Goal: Task Accomplishment & Management: Use online tool/utility

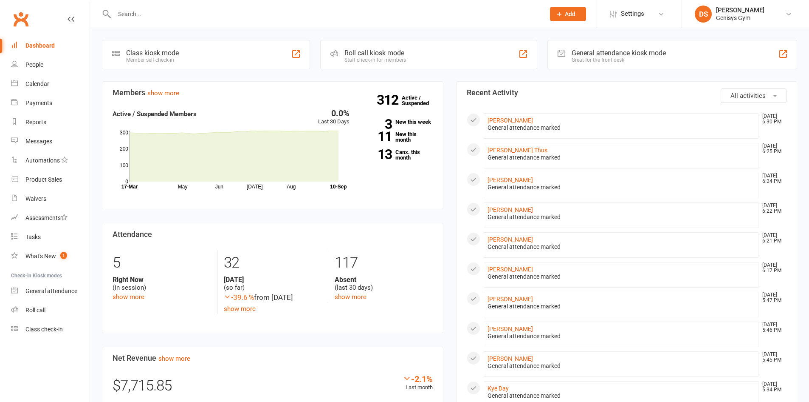
click at [612, 57] on div "Great for the front desk" at bounding box center [619, 60] width 94 height 6
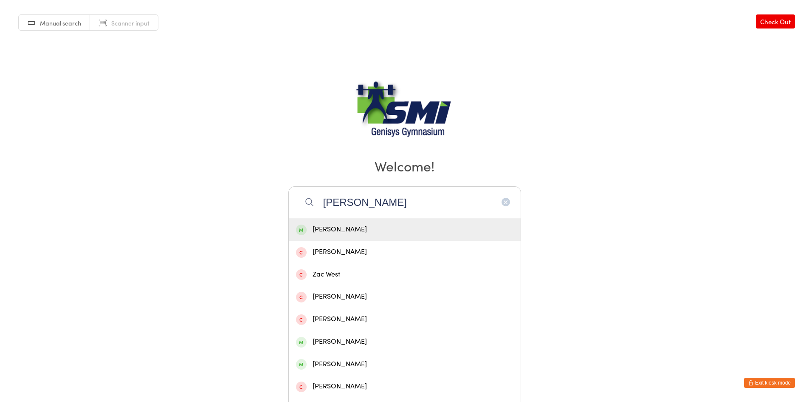
type input "[PERSON_NAME]"
click at [382, 223] on div "[PERSON_NAME]" at bounding box center [405, 228] width 218 height 11
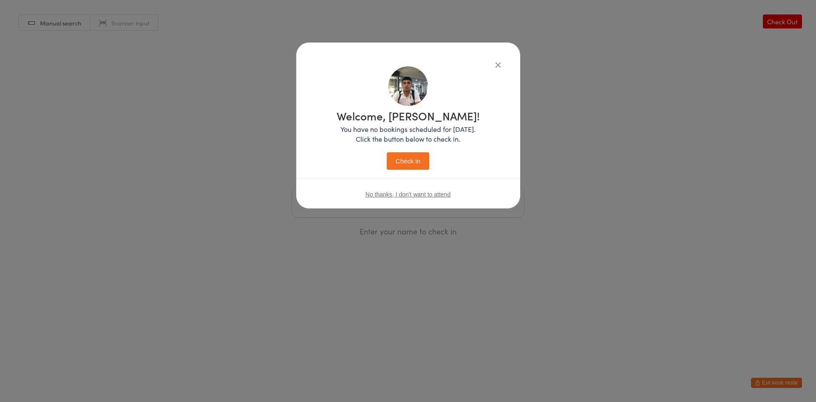
click at [419, 165] on button "Check in" at bounding box center [408, 160] width 42 height 17
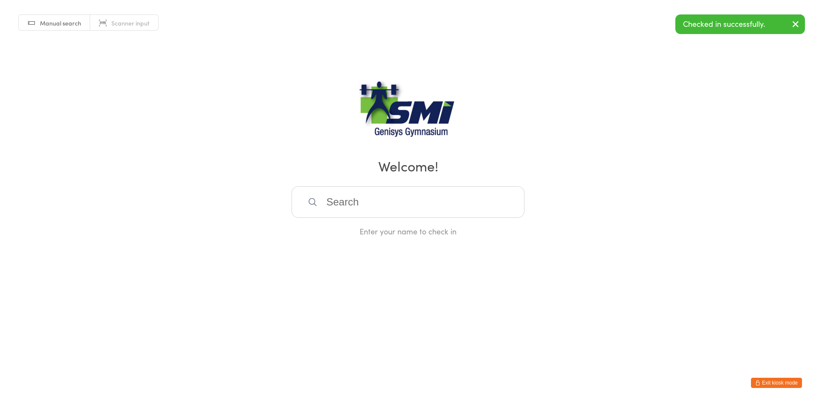
click at [358, 195] on input "search" at bounding box center [407, 201] width 233 height 31
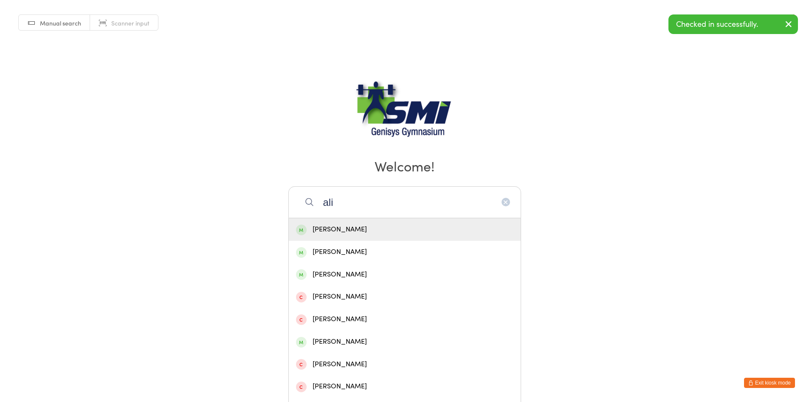
type input "ali"
click at [353, 224] on div "[PERSON_NAME]" at bounding box center [405, 228] width 218 height 11
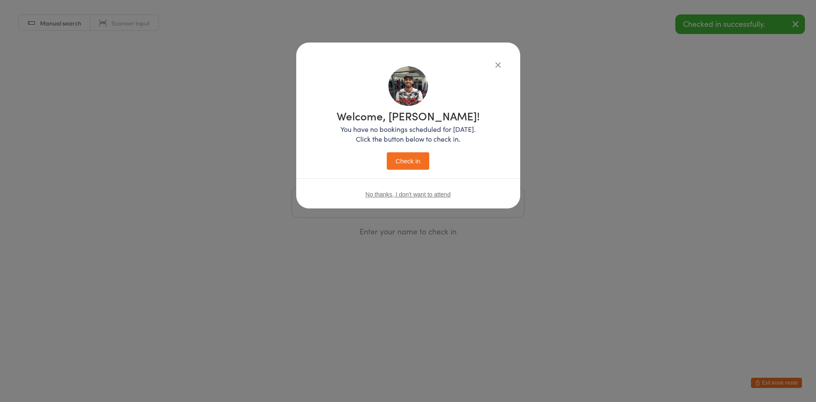
click at [409, 167] on button "Check in" at bounding box center [408, 160] width 42 height 17
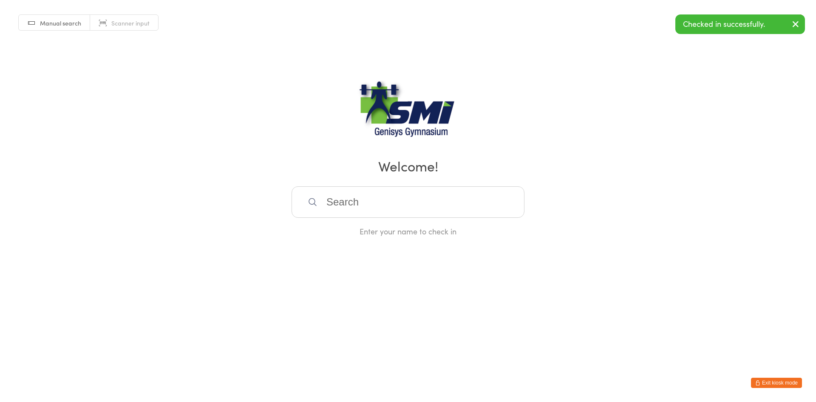
click at [773, 378] on button "Exit kiosk mode" at bounding box center [776, 382] width 51 height 10
